Goal: Ask a question

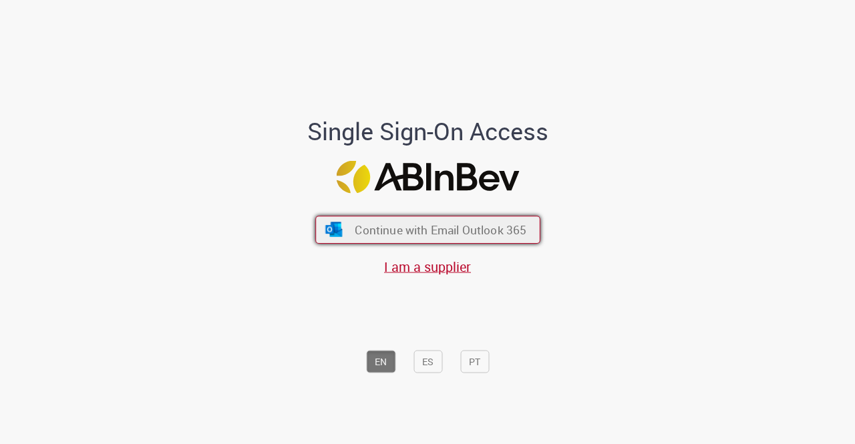
click at [515, 228] on span "Continue with Email Outlook 365" at bounding box center [440, 229] width 172 height 15
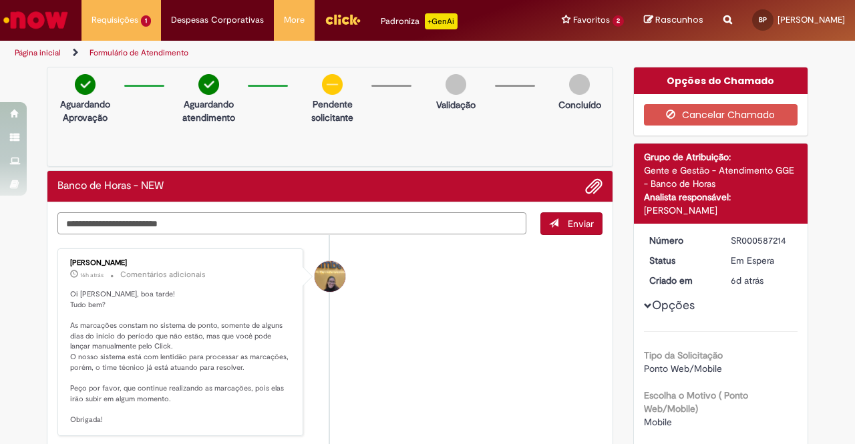
click at [414, 218] on textarea "Digite sua mensagem aqui..." at bounding box center [291, 223] width 469 height 22
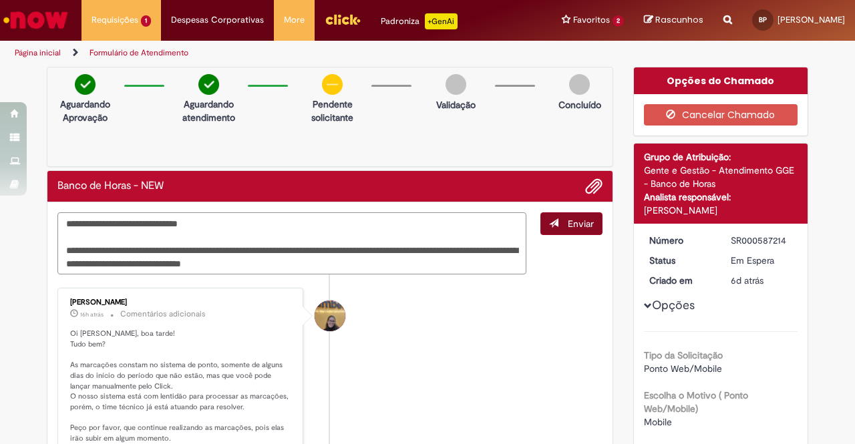
type textarea "**********"
click at [587, 222] on span "Enviar" at bounding box center [580, 224] width 26 height 12
